Goal: Transaction & Acquisition: Purchase product/service

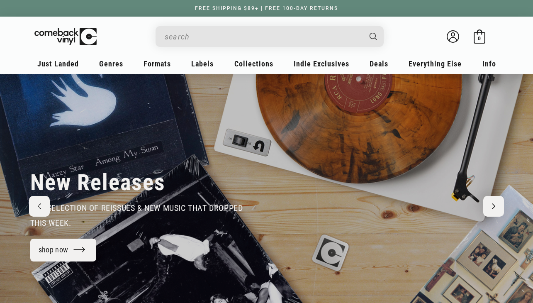
click at [221, 40] on input "Search" at bounding box center [263, 36] width 197 height 17
type input "katseye"
click at [374, 37] on button "Search" at bounding box center [374, 36] width 21 height 21
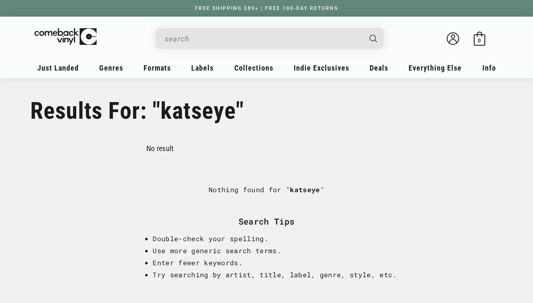
type input "katseye"
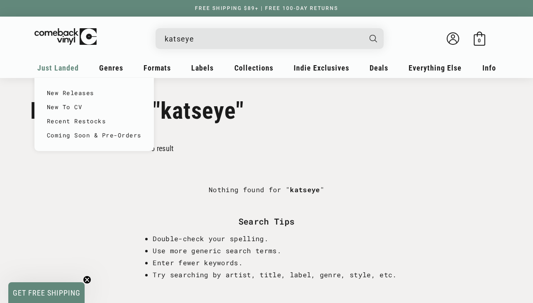
click at [66, 67] on span "Just Landed" at bounding box center [57, 67] width 41 height 9
click at [67, 94] on link "New Releases" at bounding box center [94, 93] width 95 height 14
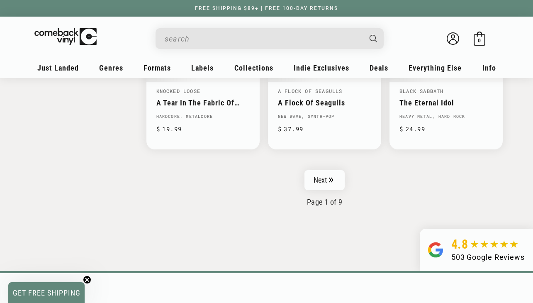
scroll to position [1398, 0]
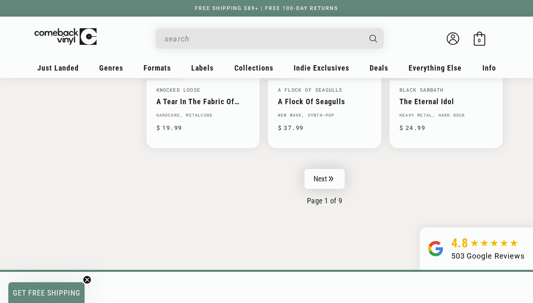
click at [334, 181] on link "Next" at bounding box center [325, 179] width 41 height 20
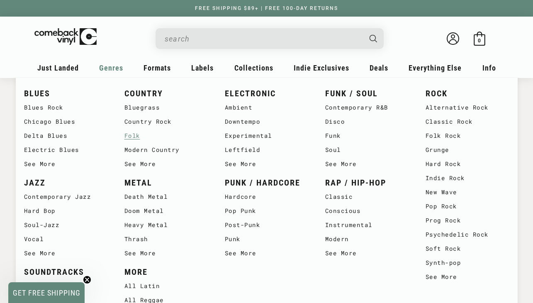
scroll to position [66, 0]
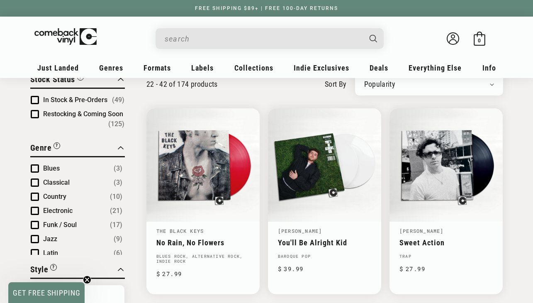
click at [87, 279] on icon "Close teaser" at bounding box center [86, 279] width 3 height 3
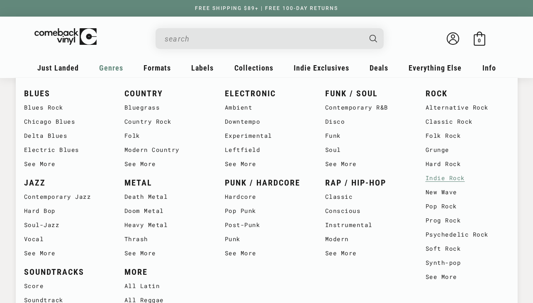
scroll to position [158, 0]
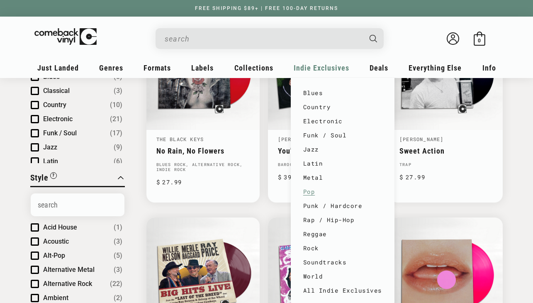
click at [310, 192] on link "Pop" at bounding box center [342, 192] width 79 height 14
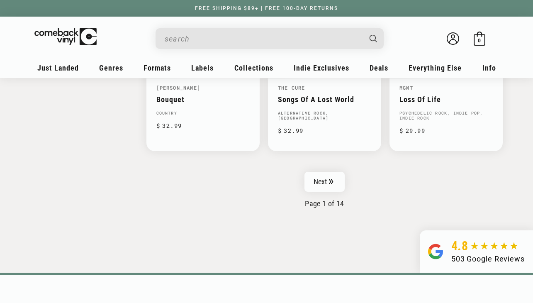
scroll to position [1420, 0]
